Goal: Transaction & Acquisition: Purchase product/service

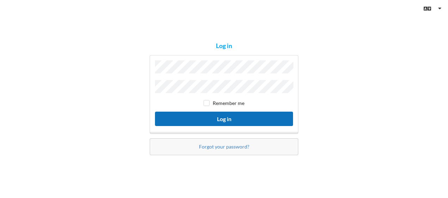
click at [222, 121] on button "Log in" at bounding box center [224, 119] width 138 height 14
click at [223, 116] on button "Log in" at bounding box center [224, 119] width 138 height 14
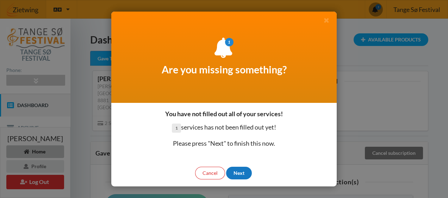
click at [236, 174] on div "Next" at bounding box center [239, 173] width 26 height 13
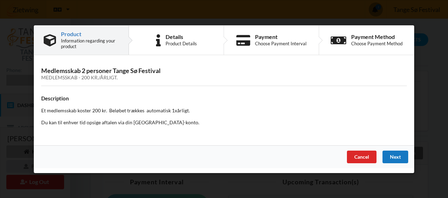
click at [392, 156] on div "Next" at bounding box center [395, 157] width 26 height 13
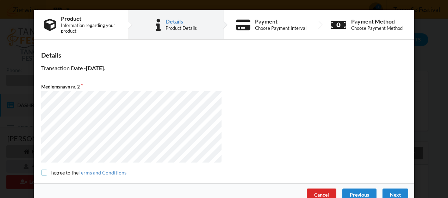
click at [42, 171] on input "checkbox" at bounding box center [44, 173] width 6 height 6
checkbox input "true"
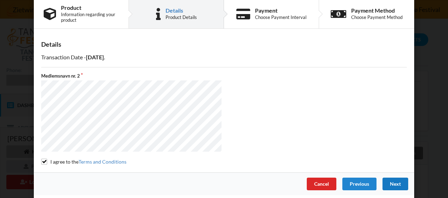
click at [397, 184] on div "Next" at bounding box center [395, 184] width 26 height 13
click at [395, 182] on div "Next" at bounding box center [395, 184] width 26 height 13
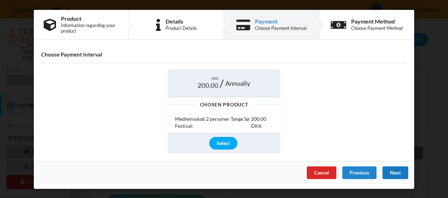
scroll to position [0, 0]
click at [395, 171] on div "Next" at bounding box center [395, 173] width 26 height 13
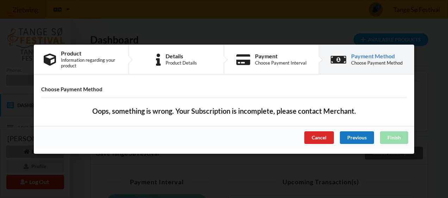
click at [356, 133] on div "Previous" at bounding box center [356, 137] width 34 height 13
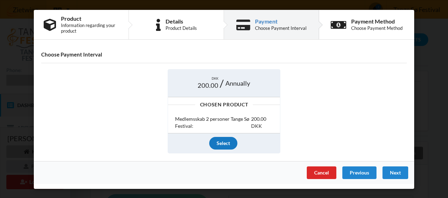
click at [218, 144] on div "Select" at bounding box center [223, 143] width 28 height 13
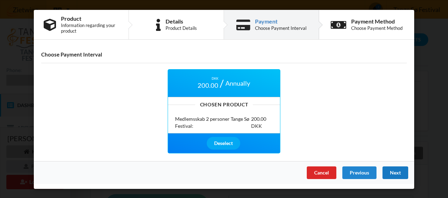
click at [395, 172] on div "Next" at bounding box center [395, 173] width 26 height 13
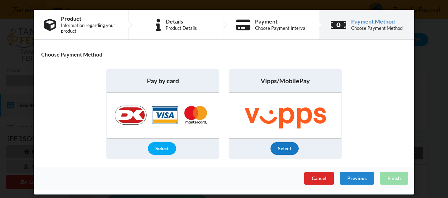
click at [282, 148] on div "Select" at bounding box center [284, 148] width 28 height 13
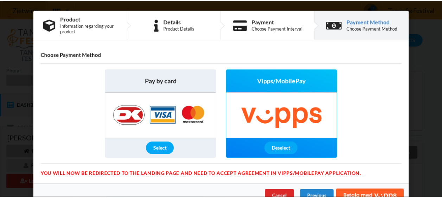
scroll to position [13, 0]
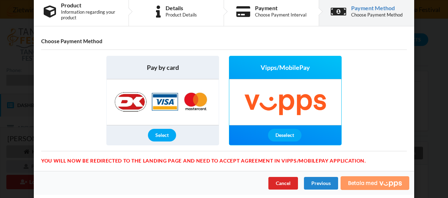
click at [372, 182] on span "Betala med" at bounding box center [363, 183] width 30 height 6
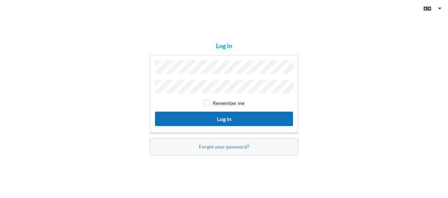
click at [216, 120] on button "Log in" at bounding box center [224, 119] width 138 height 14
